Goal: Task Accomplishment & Management: Complete application form

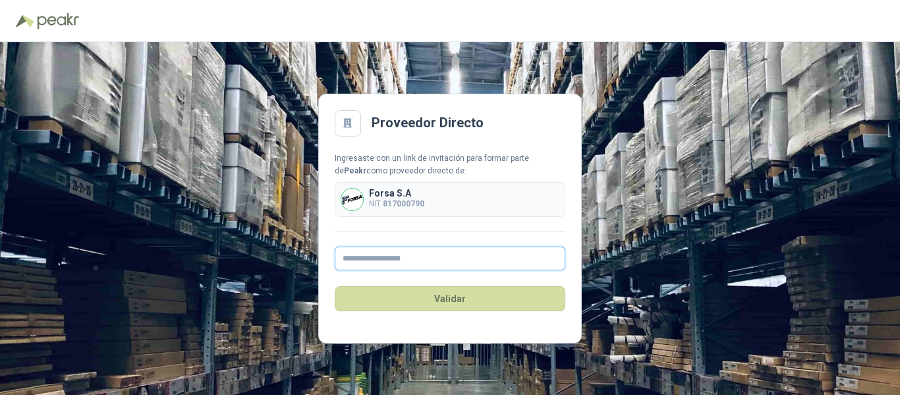
click at [363, 262] on input "text" at bounding box center [450, 258] width 231 height 24
type input "**********"
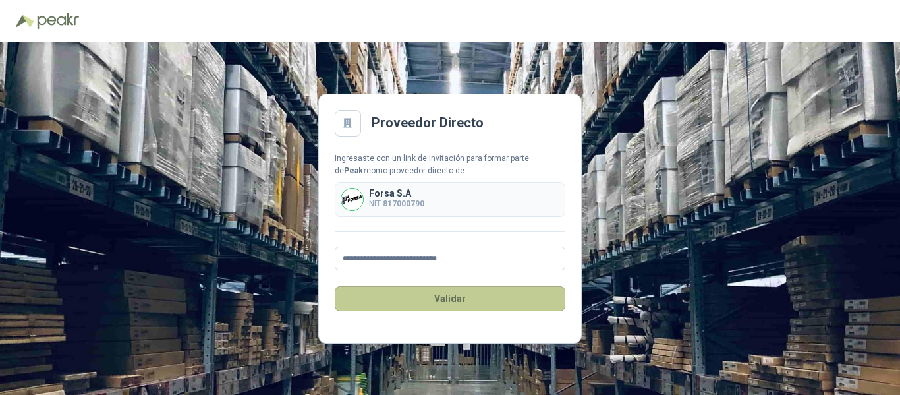
click at [469, 298] on button "Validar" at bounding box center [450, 298] width 231 height 25
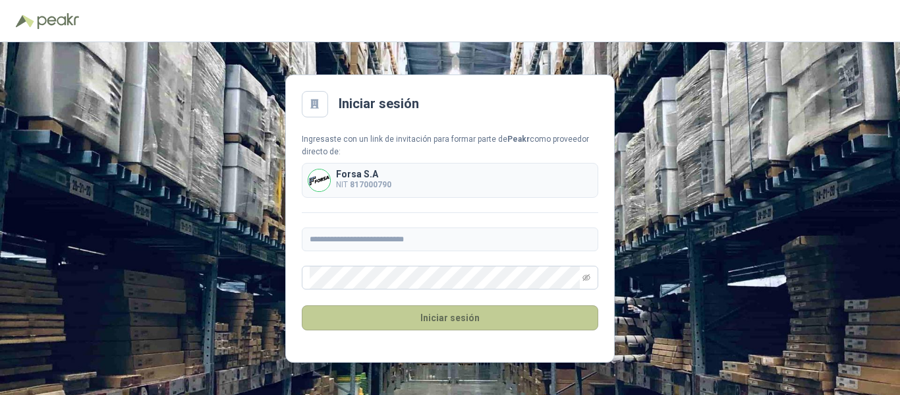
click at [470, 316] on button "Iniciar sesión" at bounding box center [450, 317] width 297 height 25
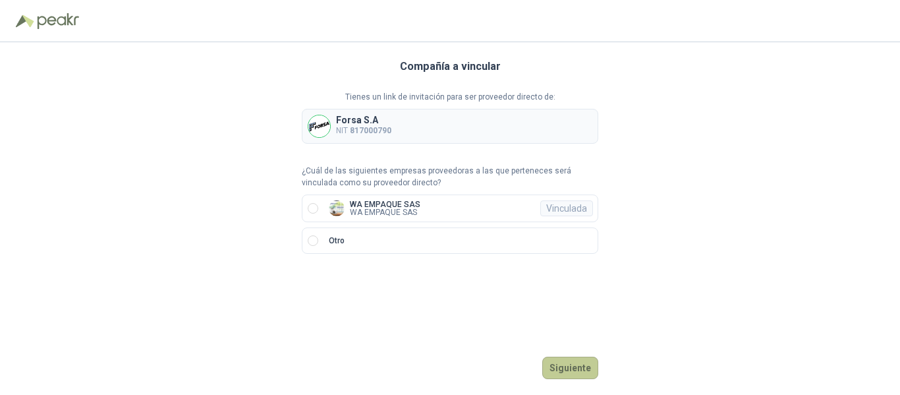
click at [576, 374] on button "Siguiente" at bounding box center [570, 368] width 56 height 22
click at [334, 204] on img at bounding box center [337, 208] width 16 height 16
click at [583, 368] on button "Ingresar" at bounding box center [572, 368] width 52 height 22
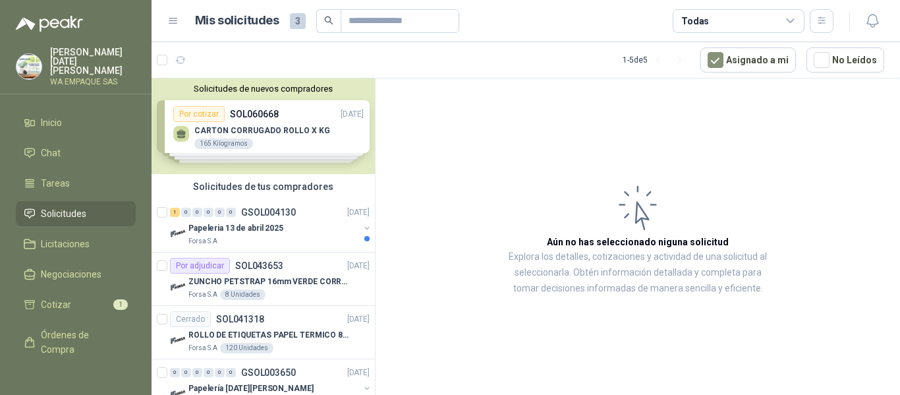
click at [298, 22] on span "3" at bounding box center [298, 21] width 16 height 16
click at [316, 135] on div "Solicitudes de nuevos compradores Por cotizar SOL060668 [DATE] CARTON CORRUGADO…" at bounding box center [263, 126] width 223 height 96
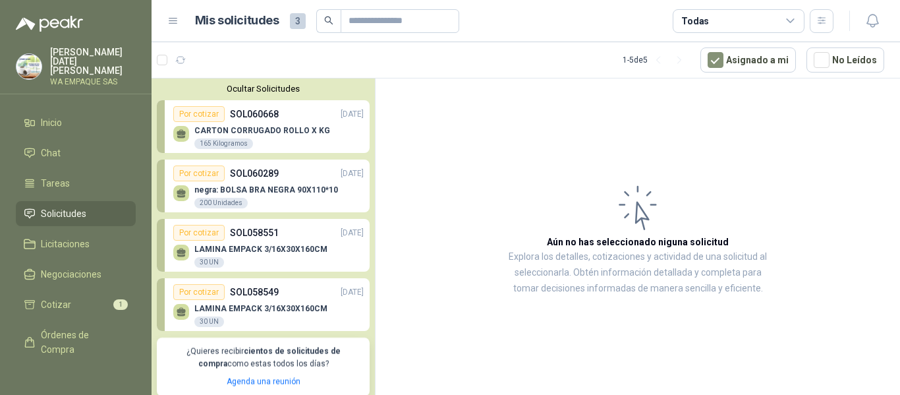
click at [285, 129] on p "CARTON CORRUGADO ROLLO X KG" at bounding box center [262, 130] width 136 height 9
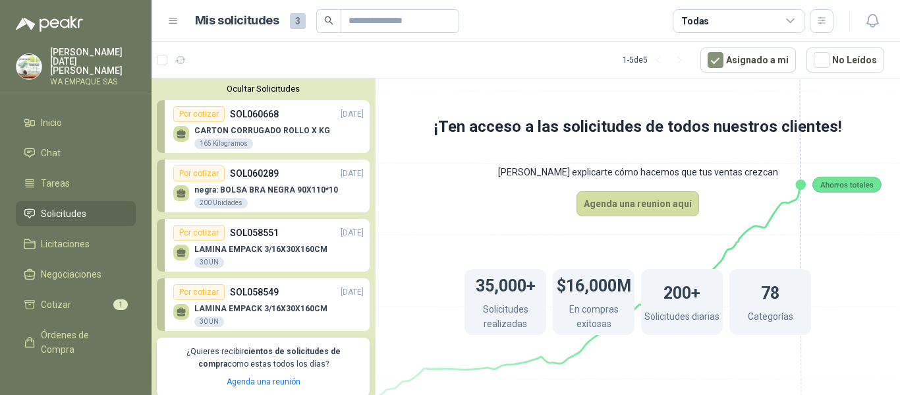
click at [270, 175] on p "SOL060289" at bounding box center [254, 173] width 49 height 14
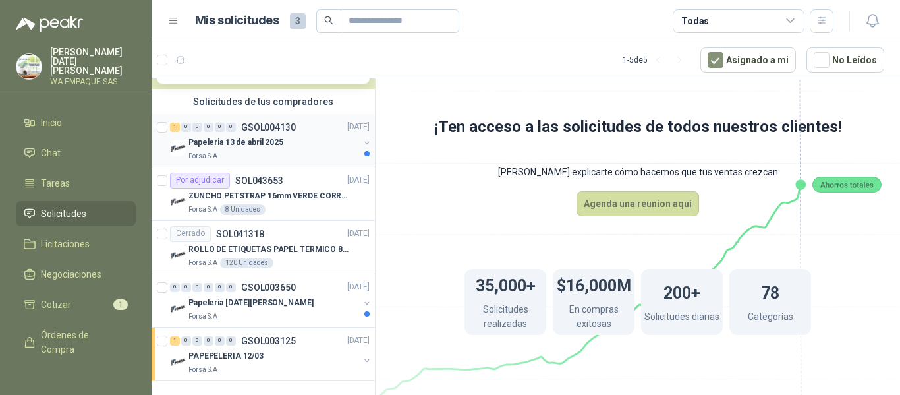
scroll to position [313, 0]
click at [272, 192] on p "ZUNCHO PETSTRAP 16mm VERDE CORRUGADO" at bounding box center [270, 196] width 164 height 13
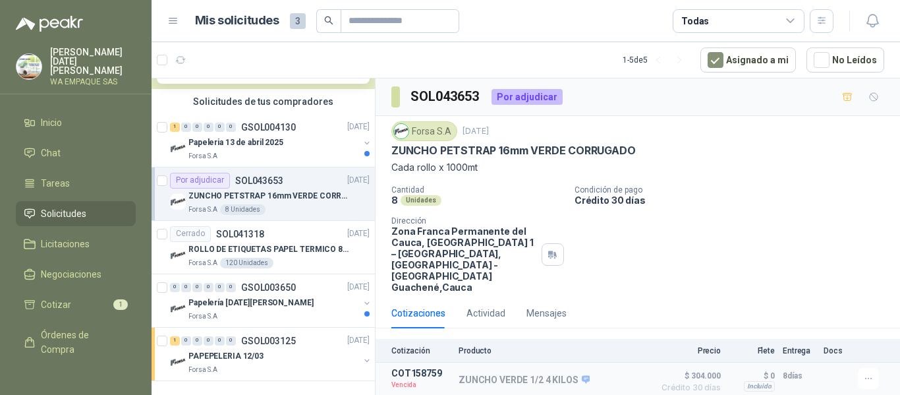
scroll to position [3, 0]
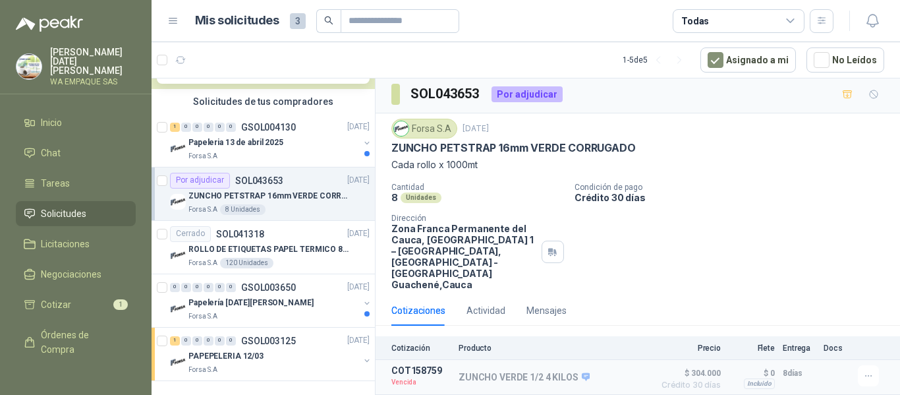
click at [534, 95] on div "Por adjudicar" at bounding box center [527, 94] width 71 height 16
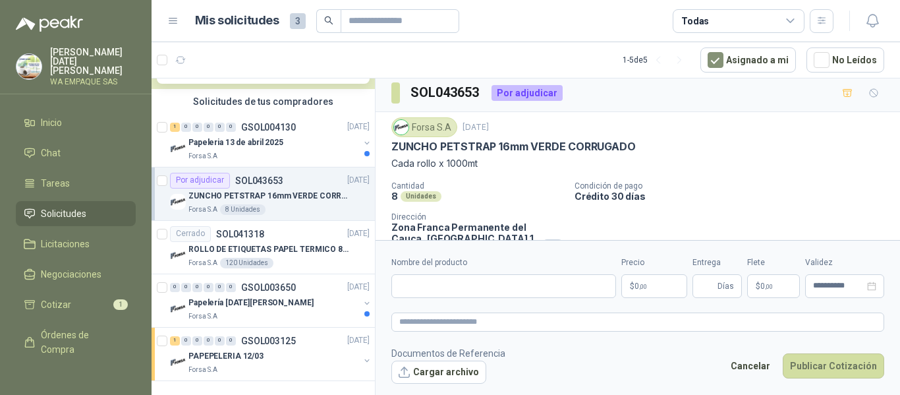
scroll to position [136, 0]
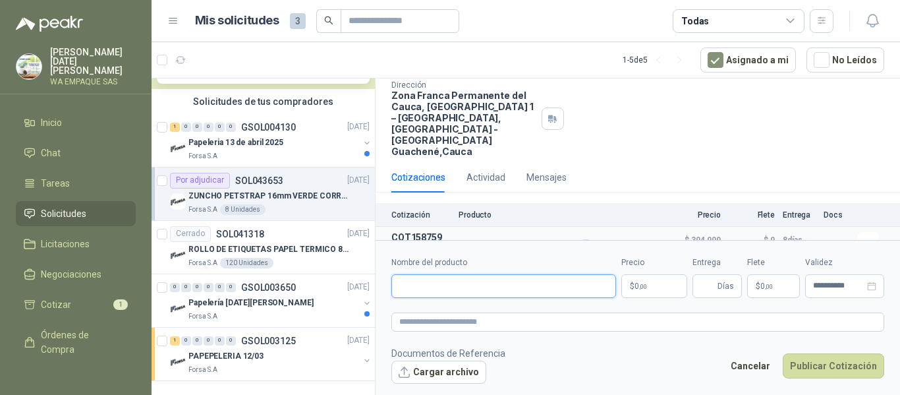
click at [464, 288] on input "Nombre del producto" at bounding box center [503, 286] width 225 height 24
type input "**********"
click at [666, 284] on p "$ 0 ,00" at bounding box center [654, 286] width 66 height 24
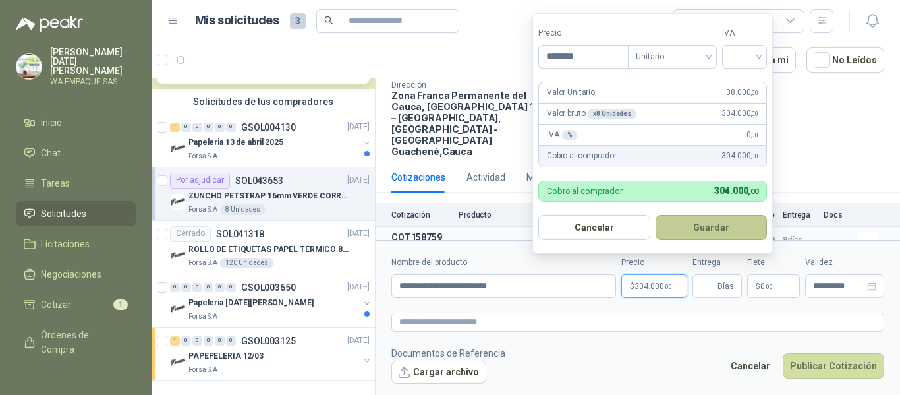
type input "********"
click at [732, 229] on button "Guardar" at bounding box center [712, 227] width 112 height 25
click at [759, 54] on input "search" at bounding box center [744, 55] width 29 height 20
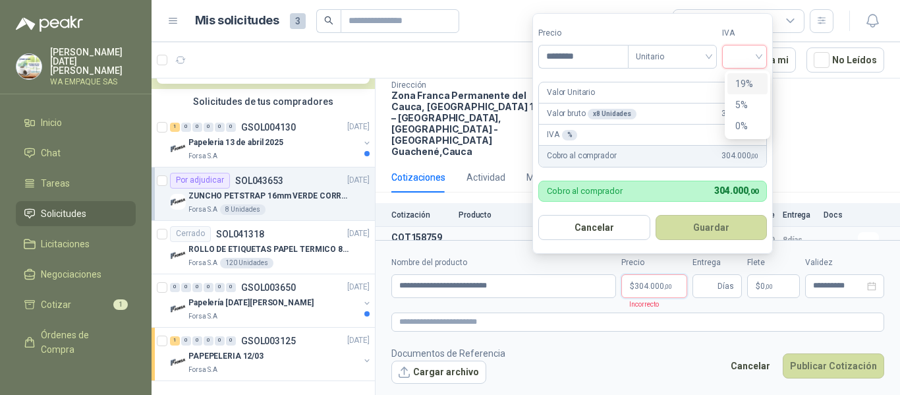
click at [755, 83] on div "19%" at bounding box center [747, 83] width 24 height 14
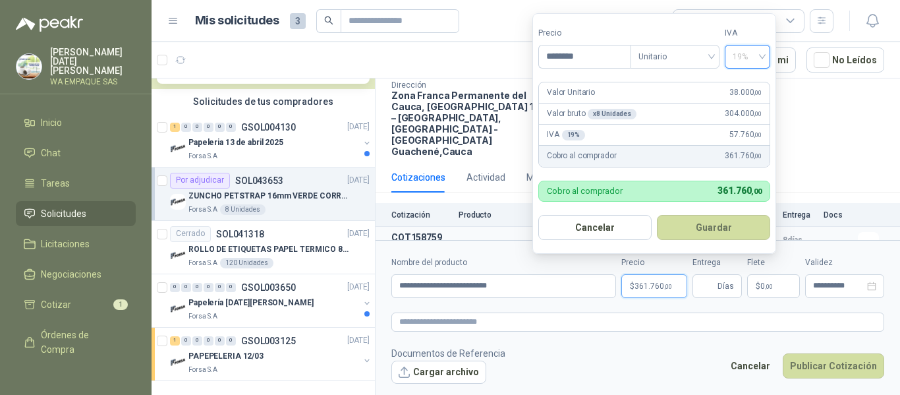
click at [764, 59] on div "19%" at bounding box center [747, 57] width 45 height 24
click at [745, 128] on div "0%" at bounding box center [747, 126] width 24 height 14
click at [724, 225] on button "Guardar" at bounding box center [713, 227] width 113 height 25
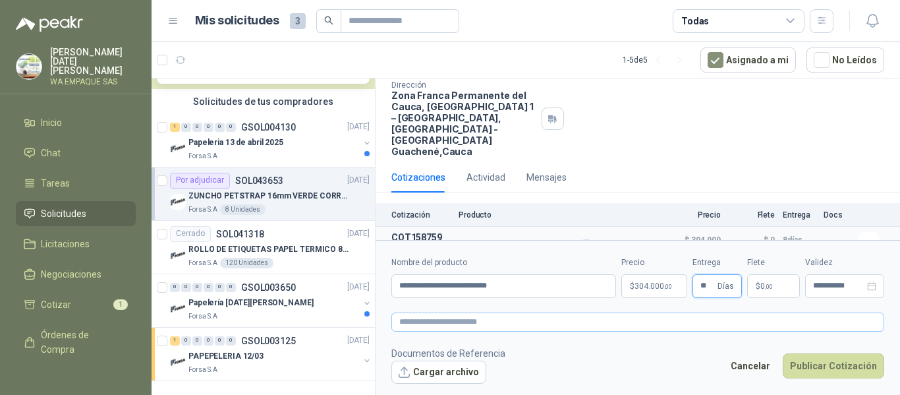
type input "**"
click at [458, 327] on textarea at bounding box center [637, 321] width 493 height 19
click at [840, 368] on button "Publicar Cotización" at bounding box center [833, 365] width 101 height 25
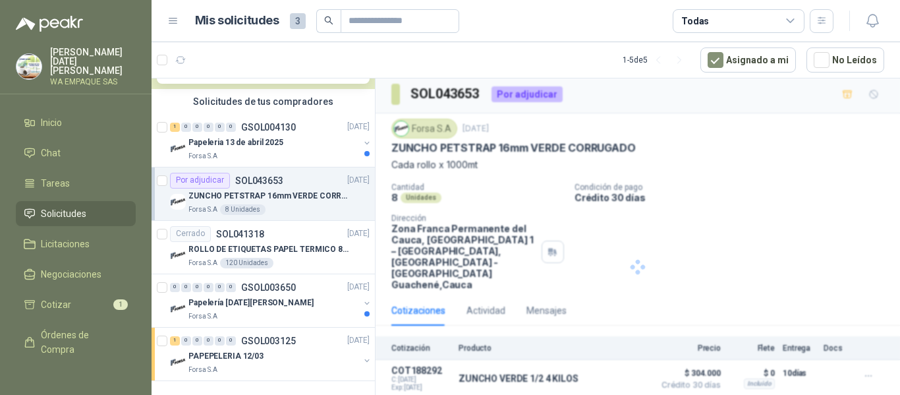
scroll to position [41, 0]
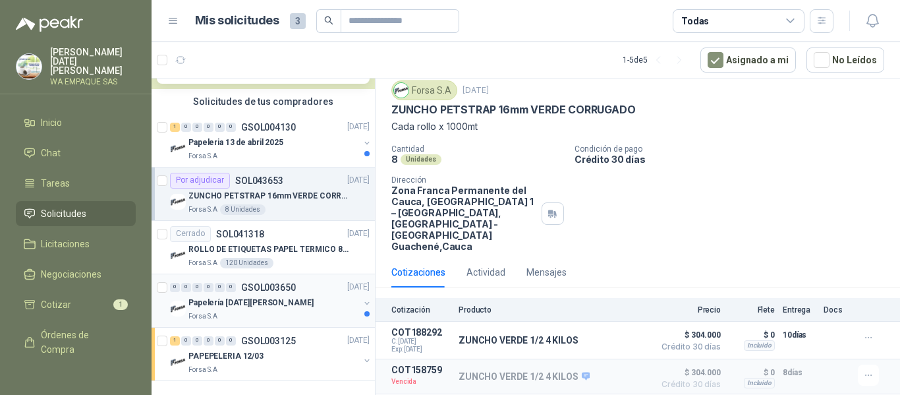
click at [244, 303] on p "Papelería [DATE][PERSON_NAME]" at bounding box center [250, 303] width 125 height 13
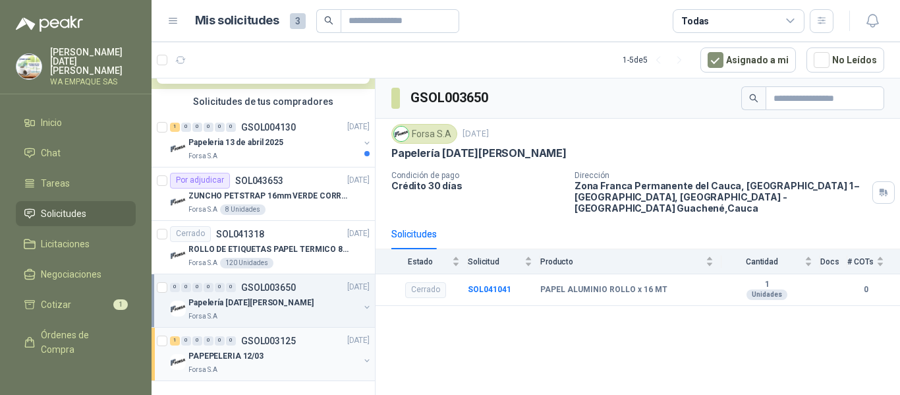
click at [237, 343] on div "1 0 0 0 0 0 GSOL003125" at bounding box center [233, 340] width 126 height 9
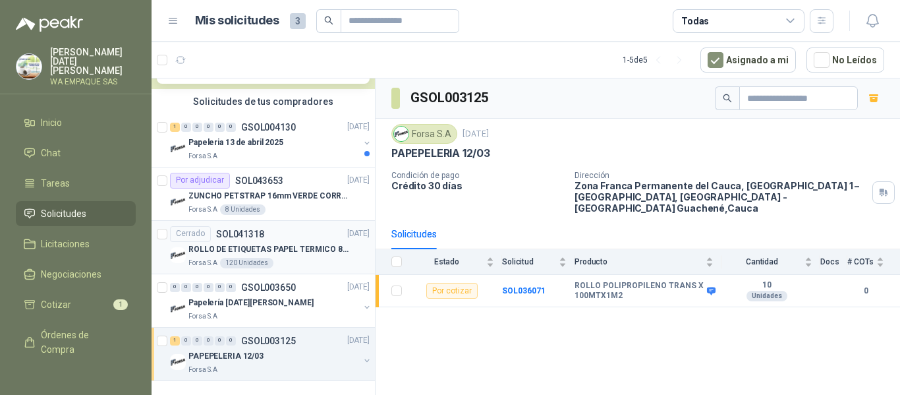
click at [268, 245] on p "ROLLO DE ETIQUETAS PAPEL TERMICO 80MM*60" at bounding box center [270, 249] width 164 height 13
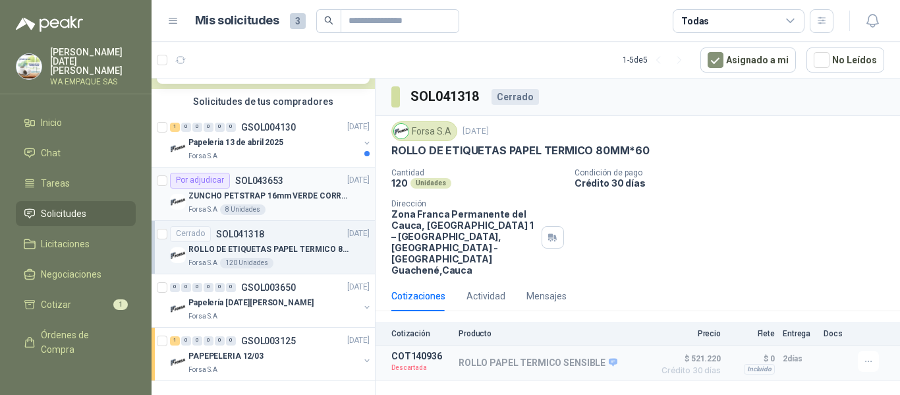
click at [308, 177] on div "Por adjudicar SOL043653 [DATE]" at bounding box center [270, 181] width 200 height 16
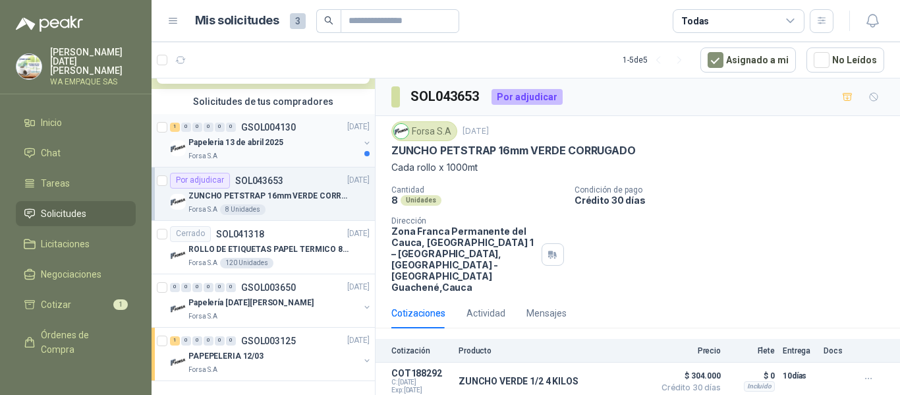
click at [302, 159] on div "Forsa S.A" at bounding box center [273, 156] width 171 height 11
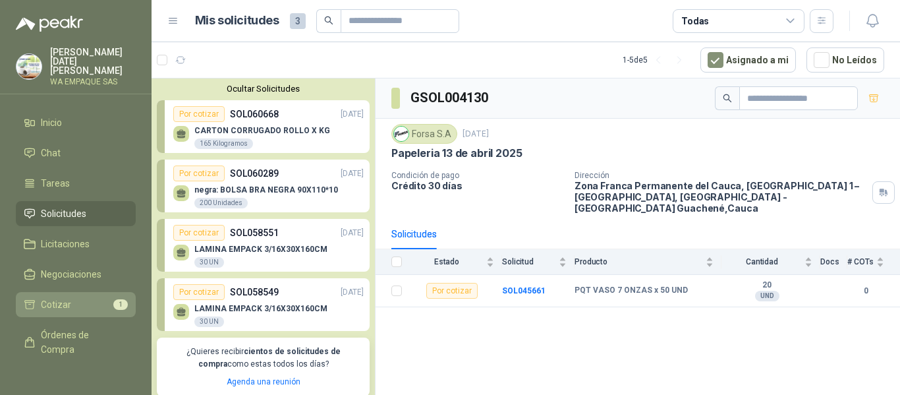
click at [57, 297] on span "Cotizar" at bounding box center [56, 304] width 30 height 14
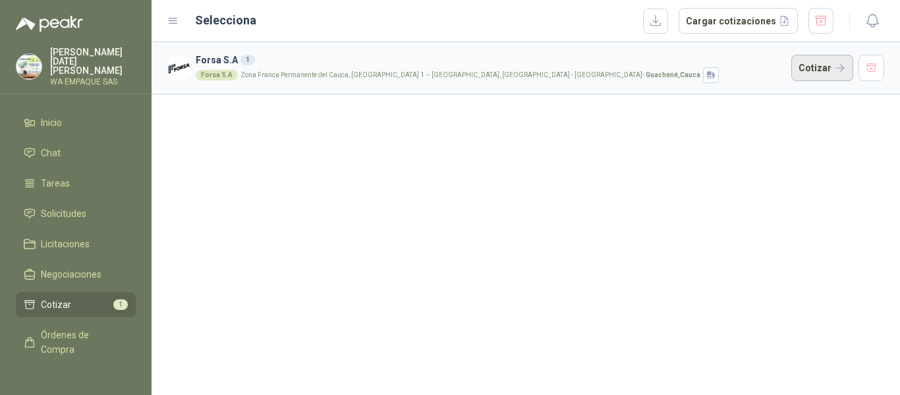
click at [813, 63] on button "Cotizar" at bounding box center [822, 68] width 62 height 26
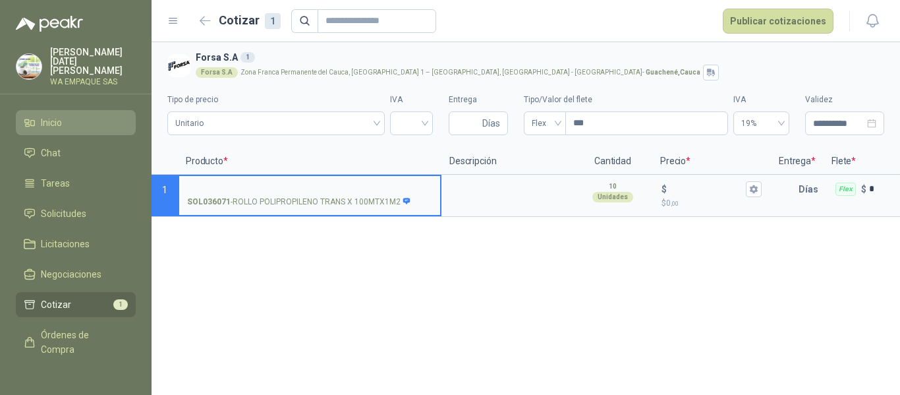
click at [57, 116] on span "Inicio" at bounding box center [51, 122] width 21 height 14
